Goal: Information Seeking & Learning: Learn about a topic

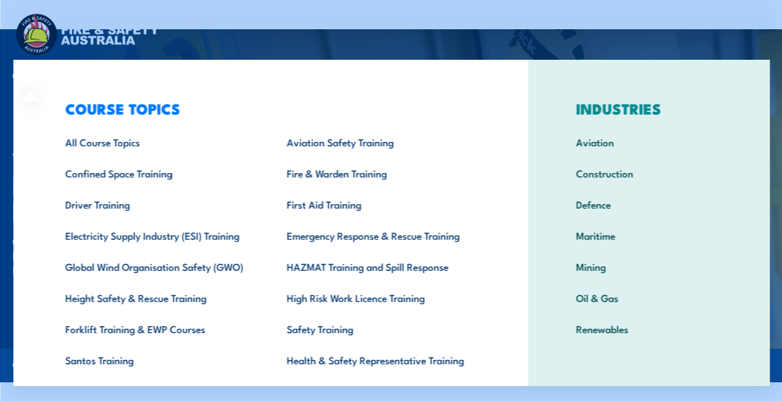
click at [30, 78] on div "COURSE TOPICS All Course Topics Aviation Safety Training Confined Space Trainin…" at bounding box center [269, 256] width 515 height 393
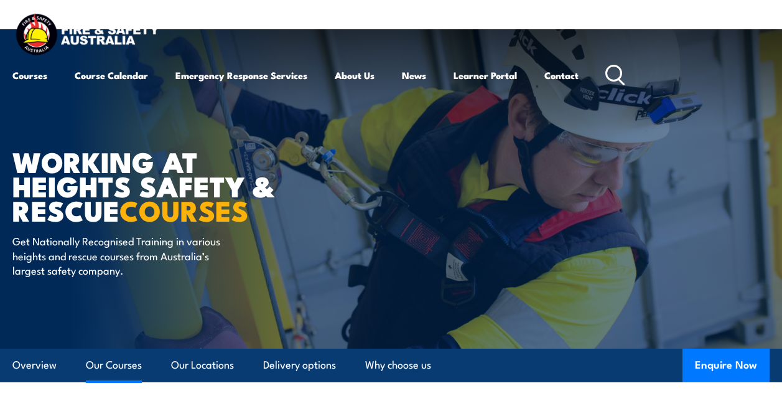
drag, startPoint x: 106, startPoint y: 347, endPoint x: 109, endPoint y: 365, distance: 18.2
click at [109, 365] on link "Our Courses" at bounding box center [114, 364] width 56 height 33
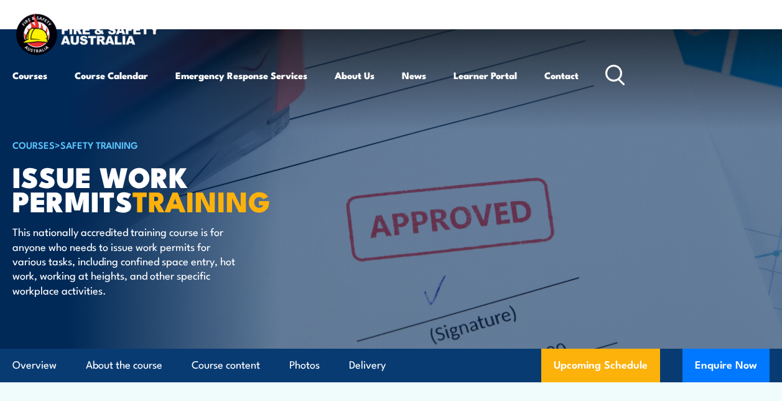
click at [597, 129] on article "COURSES > Safety Training Issue Work Permits TRAINING This nationally accredite…" at bounding box center [390, 188] width 757 height 319
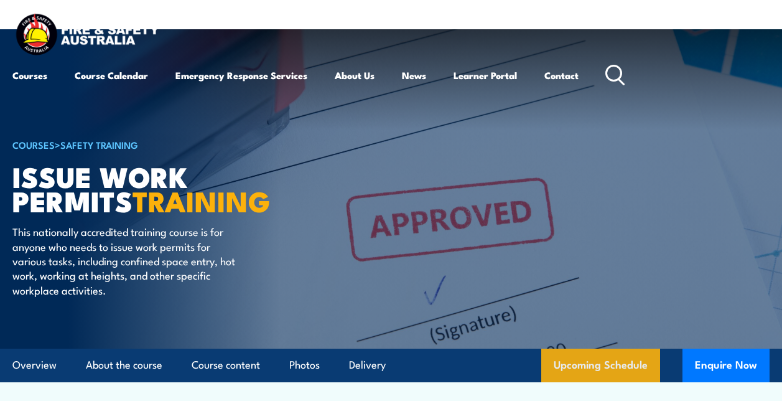
click at [615, 358] on link "Upcoming Schedule" at bounding box center [600, 365] width 119 height 34
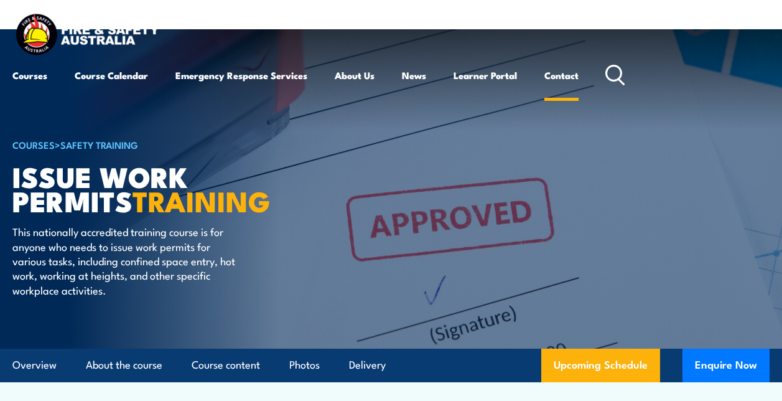
click at [572, 71] on link "Contact" at bounding box center [561, 75] width 34 height 30
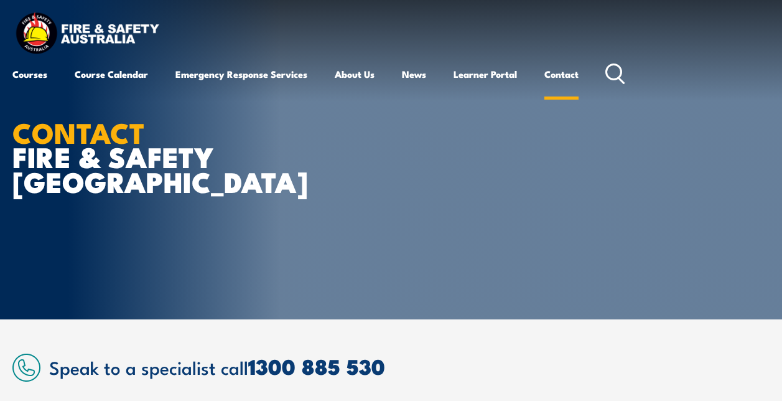
click at [573, 69] on link "Contact" at bounding box center [561, 74] width 34 height 30
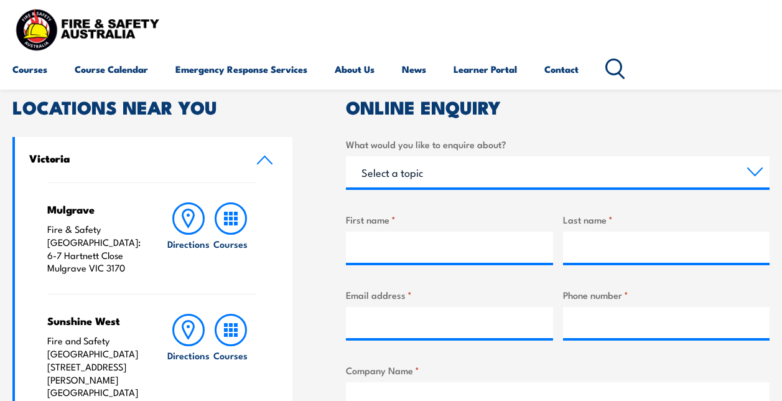
scroll to position [307, 0]
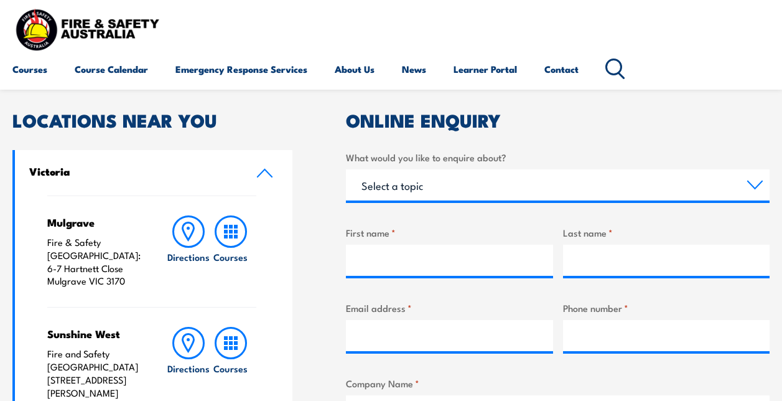
click at [261, 173] on icon at bounding box center [264, 173] width 17 height 10
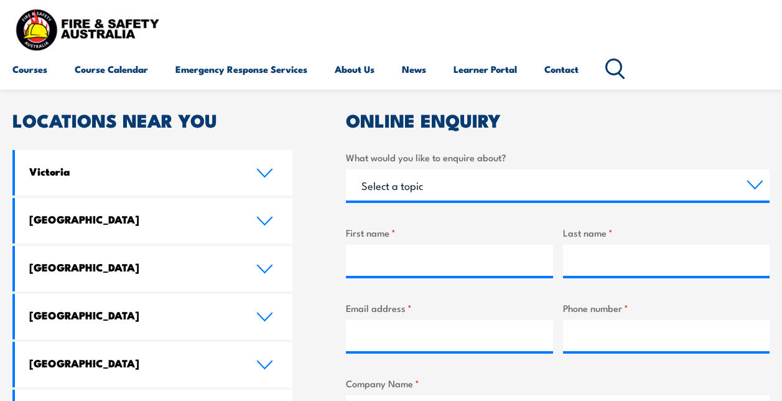
scroll to position [392, 0]
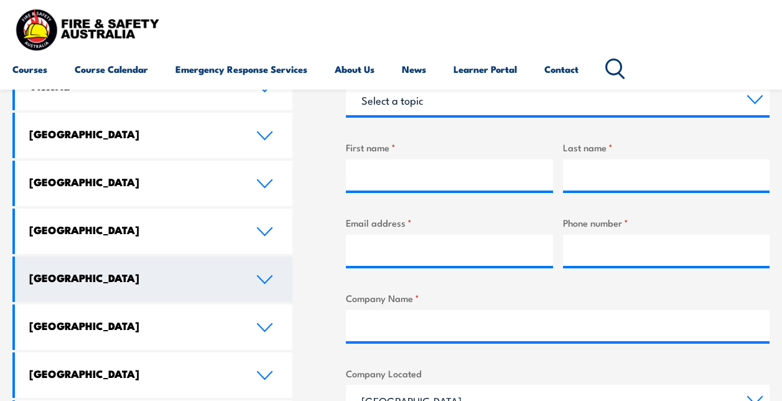
click at [264, 279] on icon at bounding box center [264, 279] width 17 height 10
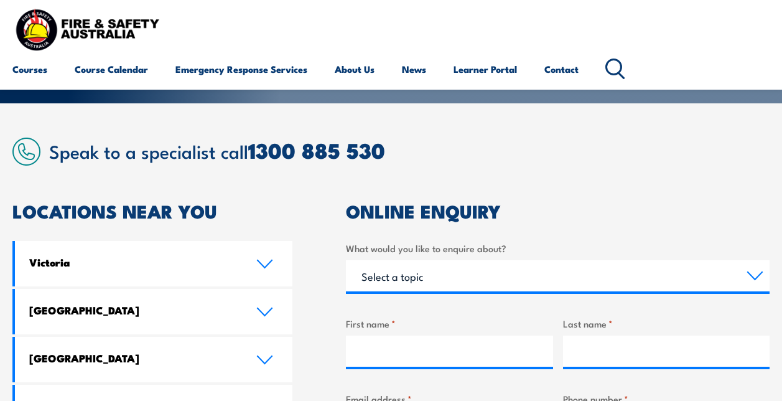
scroll to position [211, 0]
